Goal: Information Seeking & Learning: Find specific fact

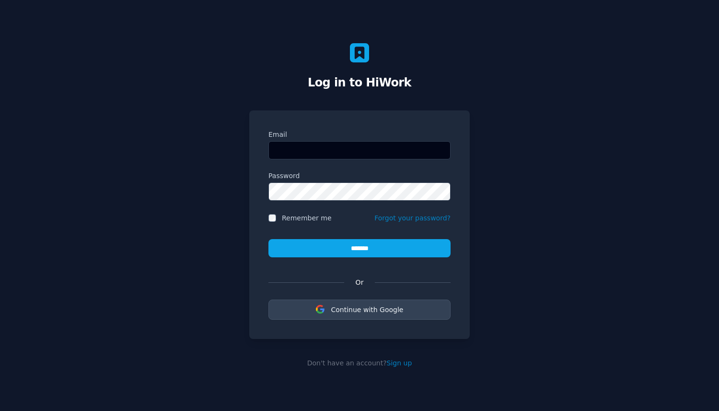
click at [149, 228] on div "Log in to HiWork Email Password Remember me Forgot your password? ******* Or Co…" at bounding box center [359, 205] width 719 height 411
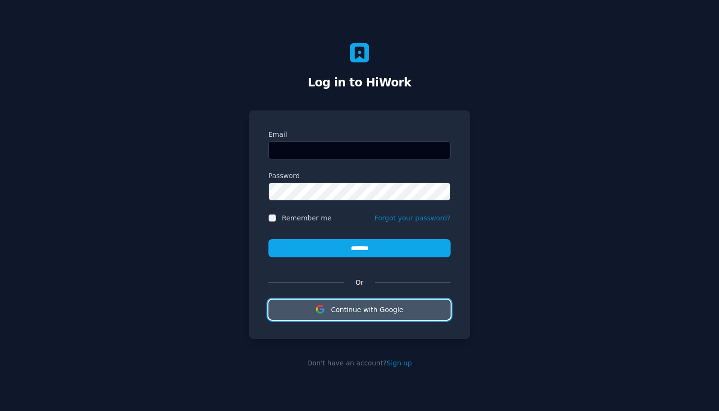
click at [347, 311] on span "Continue with Google" at bounding box center [367, 309] width 72 height 8
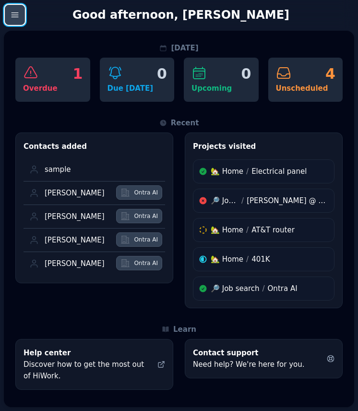
click at [16, 11] on icon "button" at bounding box center [15, 15] width 10 height 10
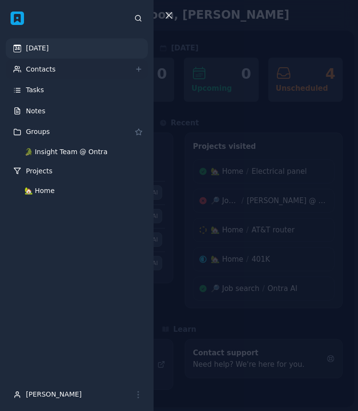
click at [55, 70] on link "Contacts" at bounding box center [77, 69] width 142 height 20
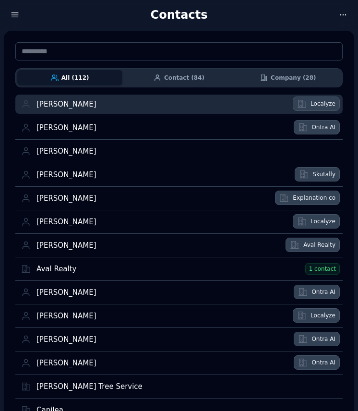
click at [96, 103] on div "Aaron Blum" at bounding box center [161, 104] width 250 height 9
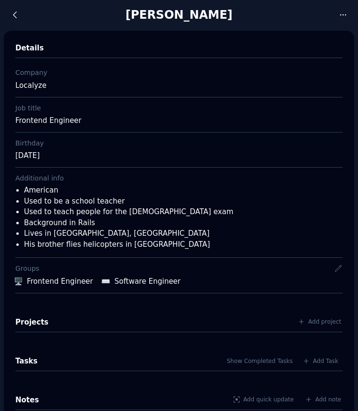
drag, startPoint x: 81, startPoint y: 120, endPoint x: 13, endPoint y: 117, distance: 67.7
copy div "Frontend Engineer"
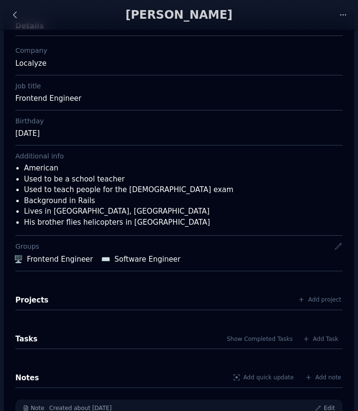
scroll to position [13, 0]
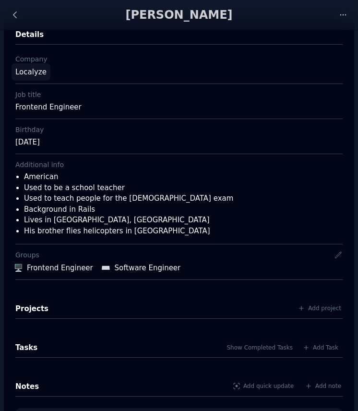
click at [33, 73] on link "Localyze" at bounding box center [31, 71] width 39 height 17
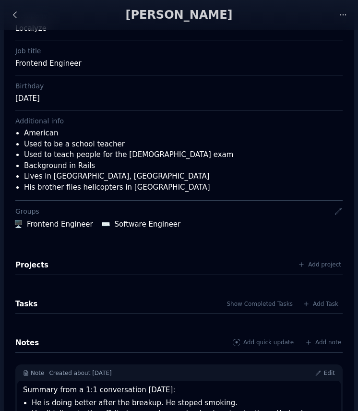
scroll to position [86, 0]
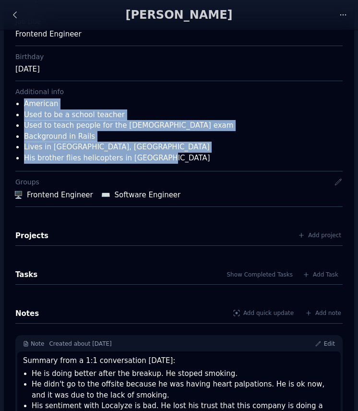
drag, startPoint x: 173, startPoint y: 164, endPoint x: 17, endPoint y: 107, distance: 165.5
click at [17, 107] on div "Additional info American Used to be a school teacher Used to teach people for t…" at bounding box center [178, 126] width 327 height 90
copy ul "American Used to be a school teacher Used to teach people for the US citizenshi…"
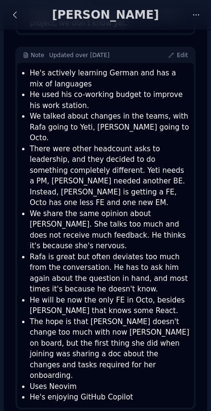
scroll to position [991, 0]
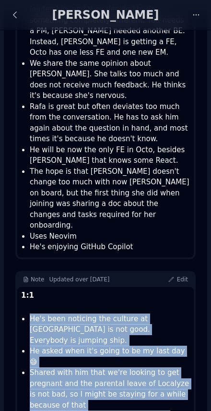
drag, startPoint x: 149, startPoint y: 384, endPoint x: 29, endPoint y: 208, distance: 212.6
click at [29, 313] on ul "He's been noticing the culture at Localyze is not good. Everybody is jumping sh…" at bounding box center [107, 415] width 166 height 205
copy ul "He's been noticing the culture at Localyze is not good. Everybody is jumping sh…"
click at [56, 276] on span "Updated over 2 years ago" at bounding box center [79, 279] width 60 height 7
click at [84, 276] on span "Updated over 2 years ago" at bounding box center [79, 279] width 60 height 7
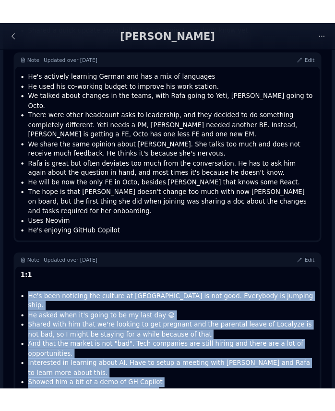
scroll to position [707, 0]
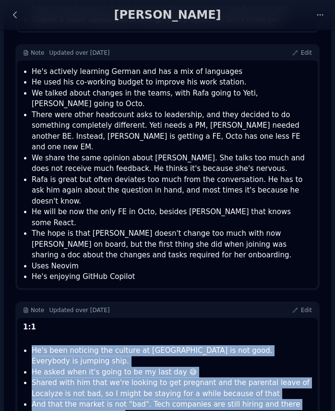
click at [176, 399] on li "And that the market is not "bad". Tech companies are still hiring and there are…" at bounding box center [172, 410] width 280 height 22
drag, startPoint x: 298, startPoint y: 382, endPoint x: 31, endPoint y: 275, distance: 287.9
click at [31, 345] on ul "He's been noticing the culture at Localyze is not good. Everybody is jumping sh…" at bounding box center [169, 415] width 286 height 141
copy ul "He's been noticing the culture at Localyze is not good. Everybody is jumping sh…"
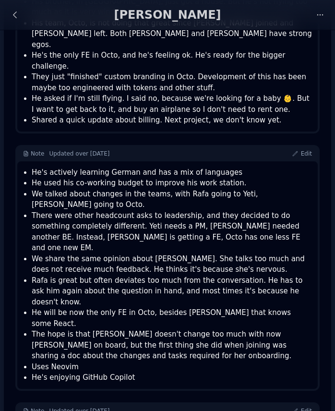
scroll to position [549, 0]
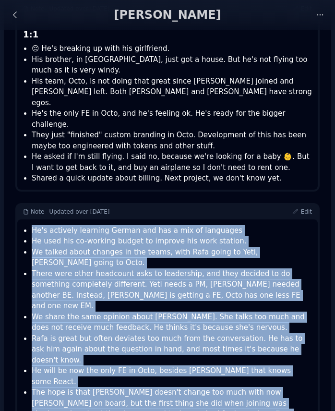
drag, startPoint x: 140, startPoint y: 358, endPoint x: 28, endPoint y: 200, distance: 193.3
click at [28, 225] on ul "He's actively learning German and has a mix of languages He used his co-working…" at bounding box center [169, 333] width 286 height 216
copy ul "He's actively learning German and has a mix of languages He used his co-working…"
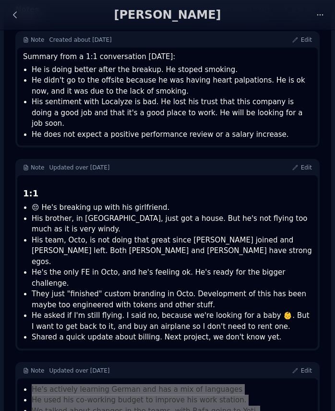
scroll to position [365, 0]
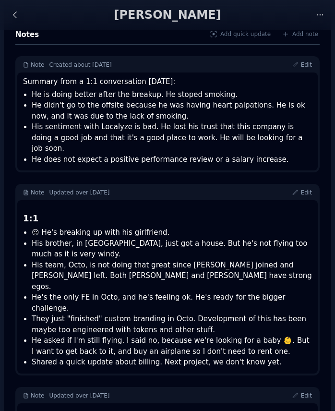
click at [207, 268] on li "His team, Octo, is not doing that great since Dani joined and Rafa left. Both D…" at bounding box center [172, 275] width 280 height 33
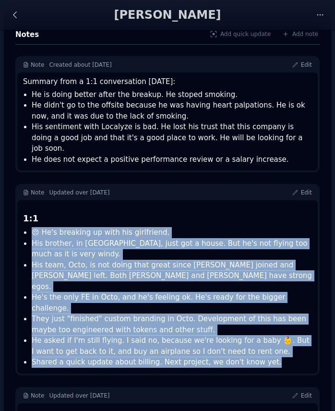
drag, startPoint x: 264, startPoint y: 329, endPoint x: 21, endPoint y: 221, distance: 266.4
click at [21, 221] on div "1:1 😔 He's breaking up with his girlfriend. His brother, in Las Vegas, just got…" at bounding box center [167, 286] width 300 height 173
copy ul "😔 He's breaking up with his girlfriend. His brother, in Las Vegas, just got a h…"
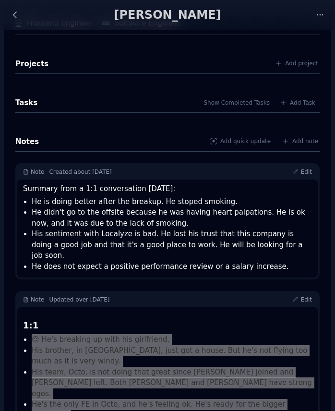
scroll to position [239, 0]
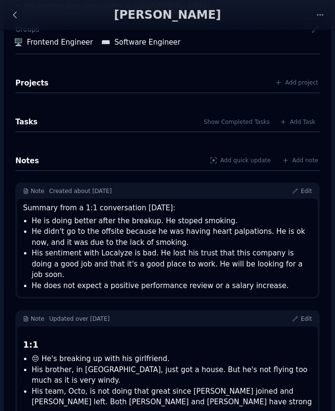
click at [258, 252] on li "His sentiment with Localyze is bad. He lost his trust that this company is doin…" at bounding box center [172, 263] width 280 height 33
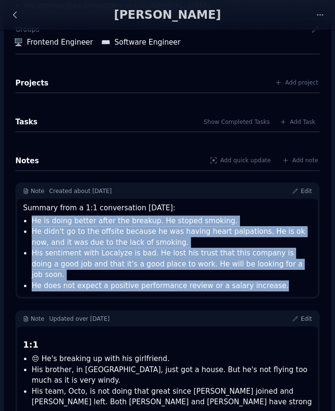
drag, startPoint x: 287, startPoint y: 275, endPoint x: 21, endPoint y: 220, distance: 271.4
click at [21, 220] on div "Summary from a 1:1 conversation today: He is doing better after the breakup. He…" at bounding box center [167, 248] width 300 height 98
copy ul "He is doing better after the breakup. He stoped smoking. He didn't go to the of…"
click at [121, 235] on li "He didn't go to the offsite because he was having heart palpations. He is ok no…" at bounding box center [172, 237] width 280 height 22
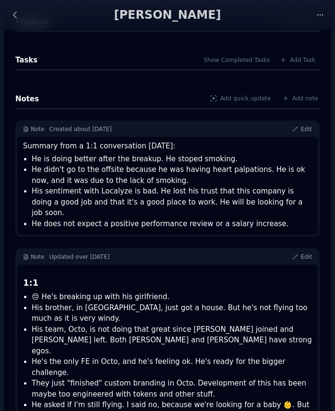
scroll to position [293, 0]
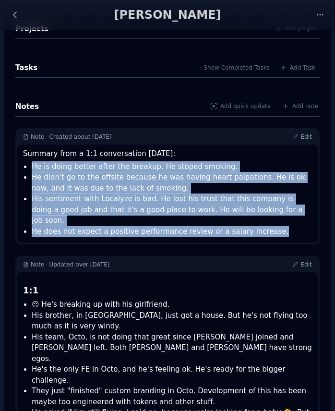
drag, startPoint x: 280, startPoint y: 221, endPoint x: 26, endPoint y: 168, distance: 259.0
click at [26, 168] on ul "He is doing better after the breakup. He stoped smoking. He didn't go to the of…" at bounding box center [169, 199] width 286 height 76
copy ul "He is doing better after the breakup. He stoped smoking. He didn't go to the of…"
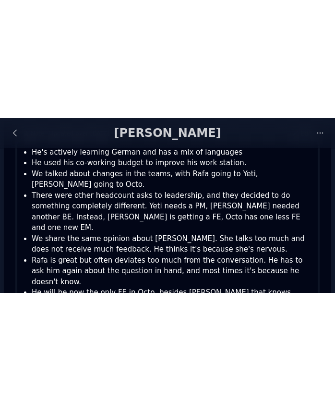
scroll to position [707, 0]
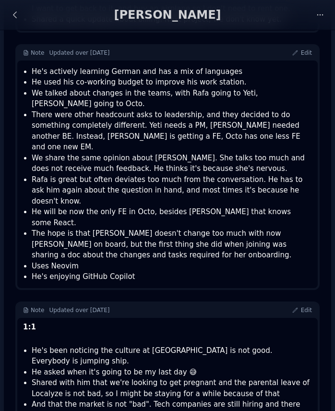
click at [131, 306] on div "Note Updated over 2 years ago" at bounding box center [157, 310] width 269 height 8
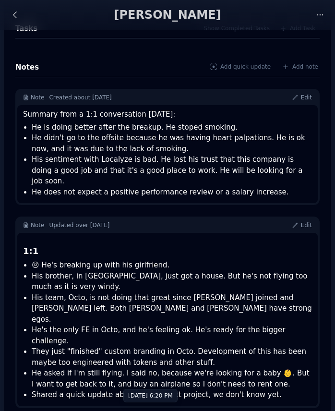
scroll to position [287, 0]
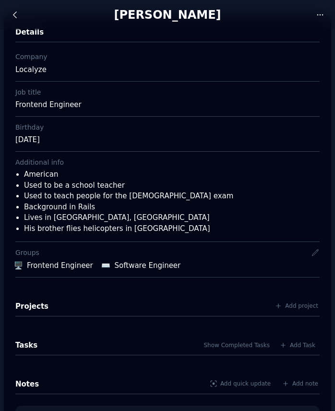
scroll to position [0, 0]
